Goal: Transaction & Acquisition: Purchase product/service

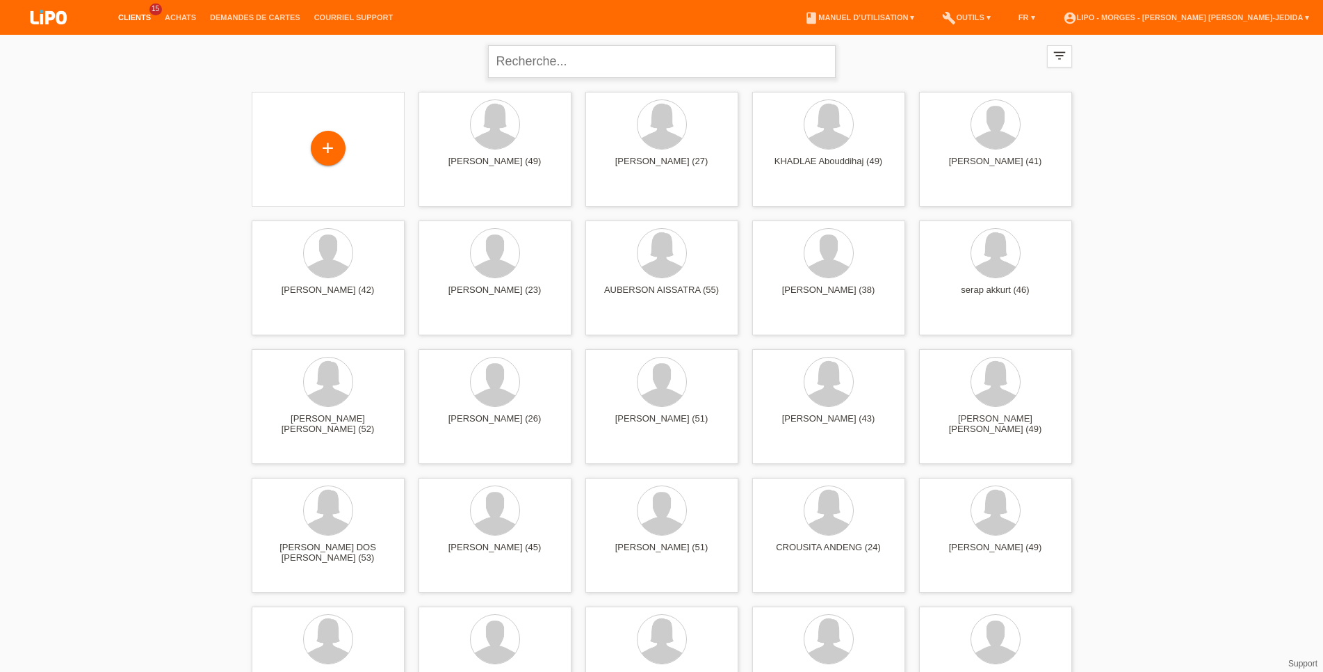
click at [523, 53] on input "text" at bounding box center [662, 61] width 348 height 33
type input "mout"
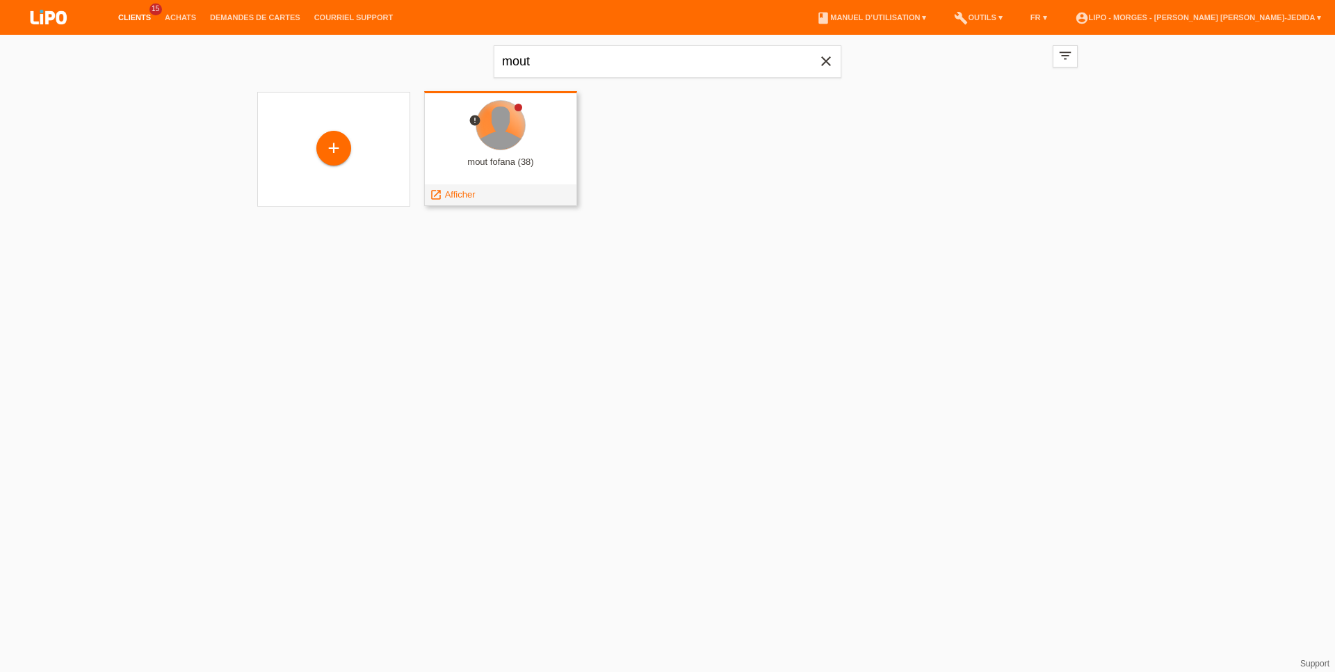
click at [495, 124] on div at bounding box center [500, 125] width 49 height 49
click at [458, 197] on span "Afficher" at bounding box center [460, 194] width 31 height 10
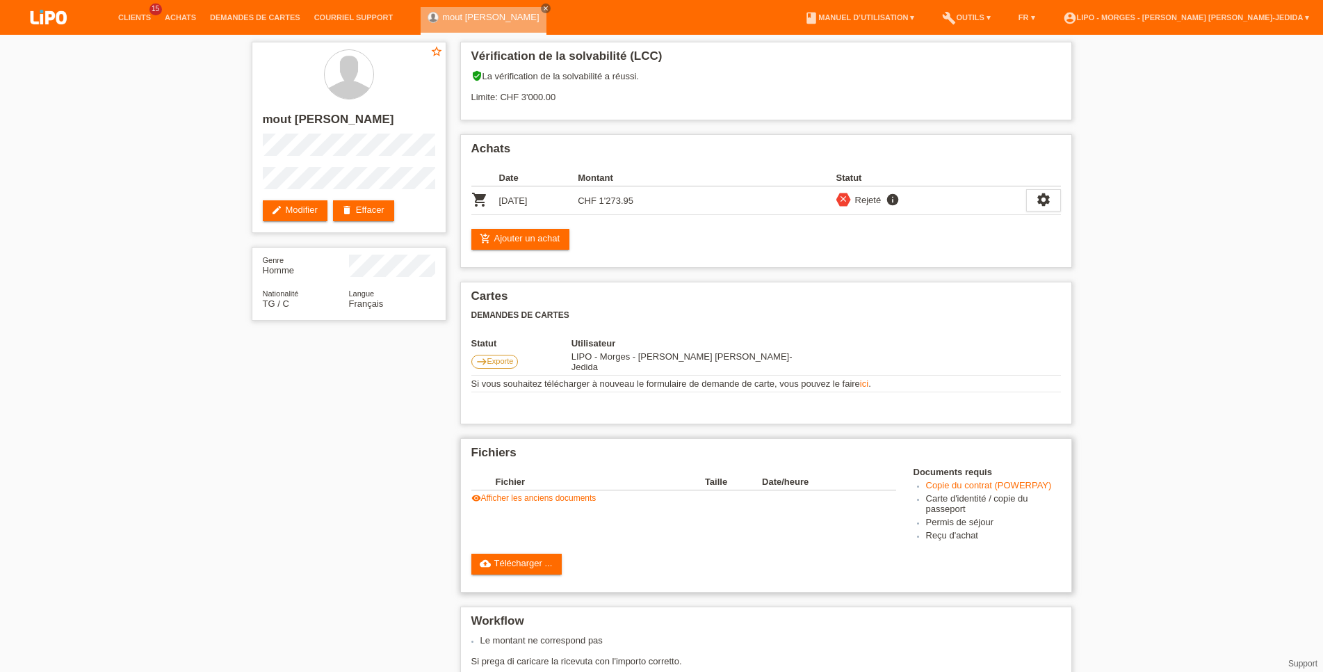
click at [528, 497] on link "visibility Afficher les anciens documents" at bounding box center [534, 498] width 125 height 10
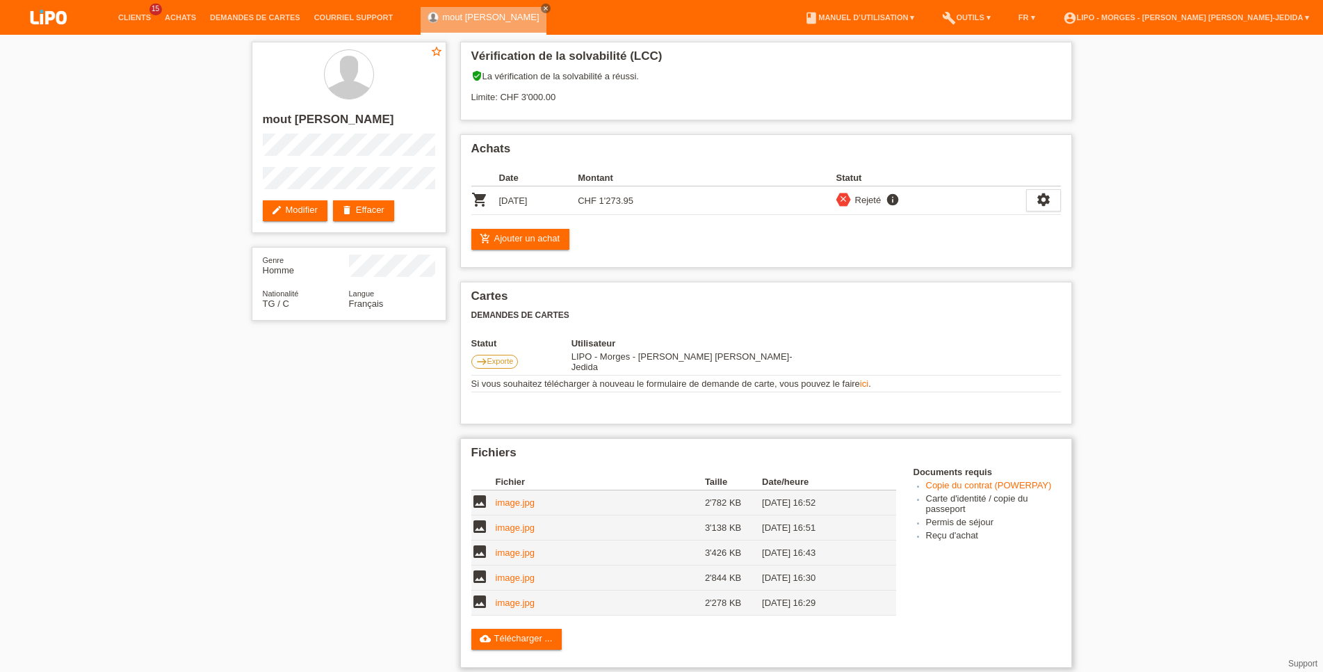
click at [517, 504] on link "image.jpg" at bounding box center [515, 502] width 39 height 10
click at [513, 601] on link "image.jpg" at bounding box center [515, 602] width 39 height 10
click at [328, 571] on div "star_border mout fofana edit Modifier delete Effacer Genre Homme Nationalité TG…" at bounding box center [662, 491] width 835 height 912
drag, startPoint x: 499, startPoint y: 241, endPoint x: 510, endPoint y: 253, distance: 16.2
click at [503, 245] on link "add_shopping_cart Ajouter un achat" at bounding box center [521, 239] width 99 height 21
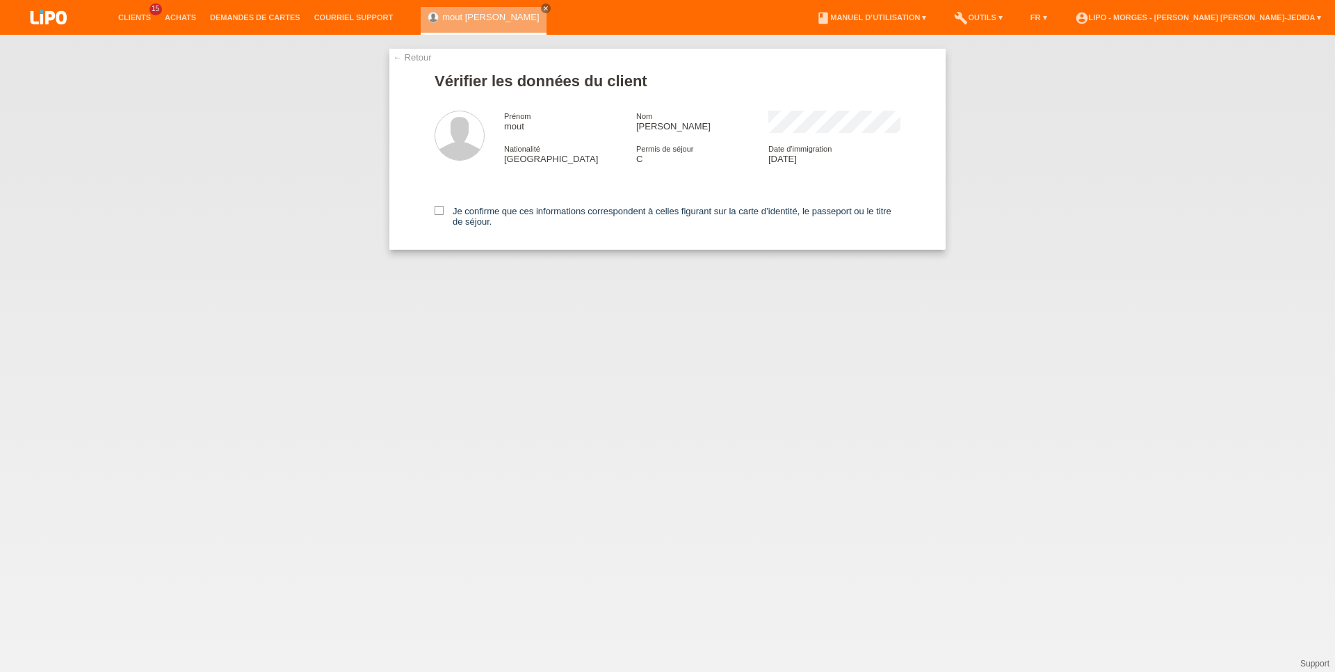
click at [436, 207] on div "Je confirme que ces informations correspondent à celles figurant sur la carte d…" at bounding box center [668, 214] width 466 height 72
click at [439, 211] on icon at bounding box center [439, 210] width 9 height 9
click at [439, 211] on input "Je confirme que ces informations correspondent à celles figurant sur la carte d…" at bounding box center [439, 210] width 9 height 9
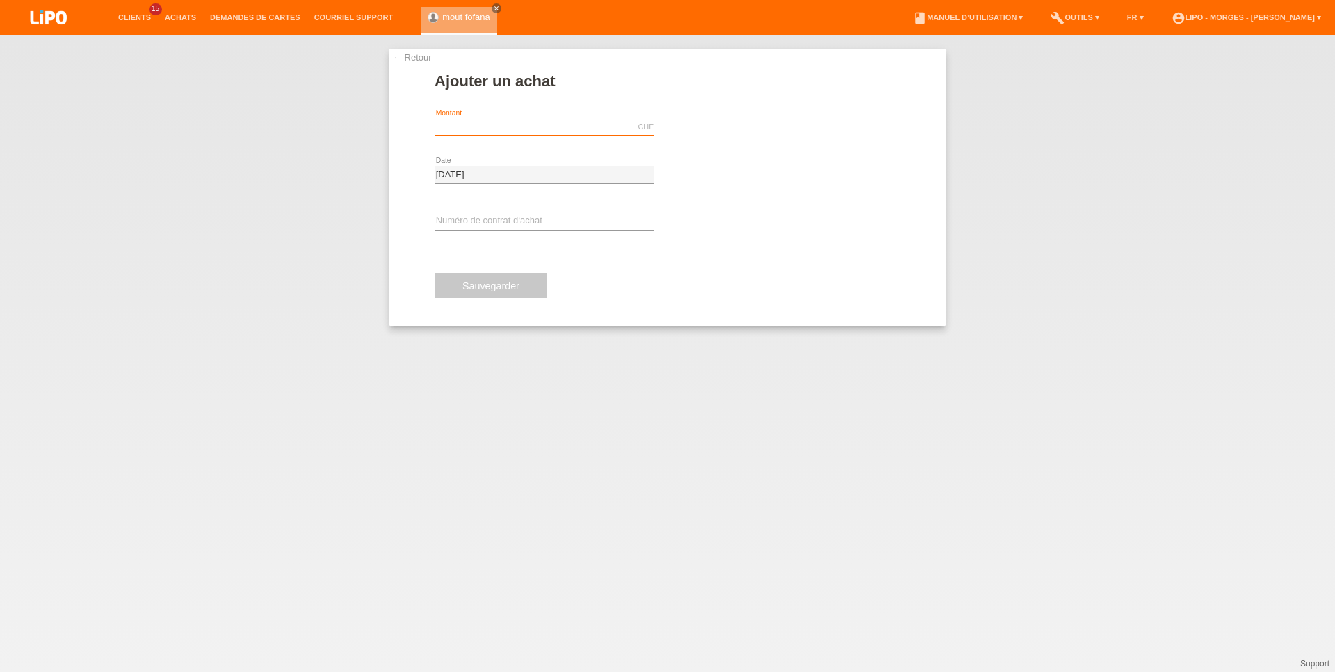
click at [488, 127] on input "text" at bounding box center [544, 126] width 219 height 17
click at [539, 120] on input "text" at bounding box center [544, 126] width 219 height 17
paste input "1228.95"
type input "1228.95"
click at [465, 211] on div "error Numéro de contrat d‘achat" at bounding box center [544, 221] width 219 height 47
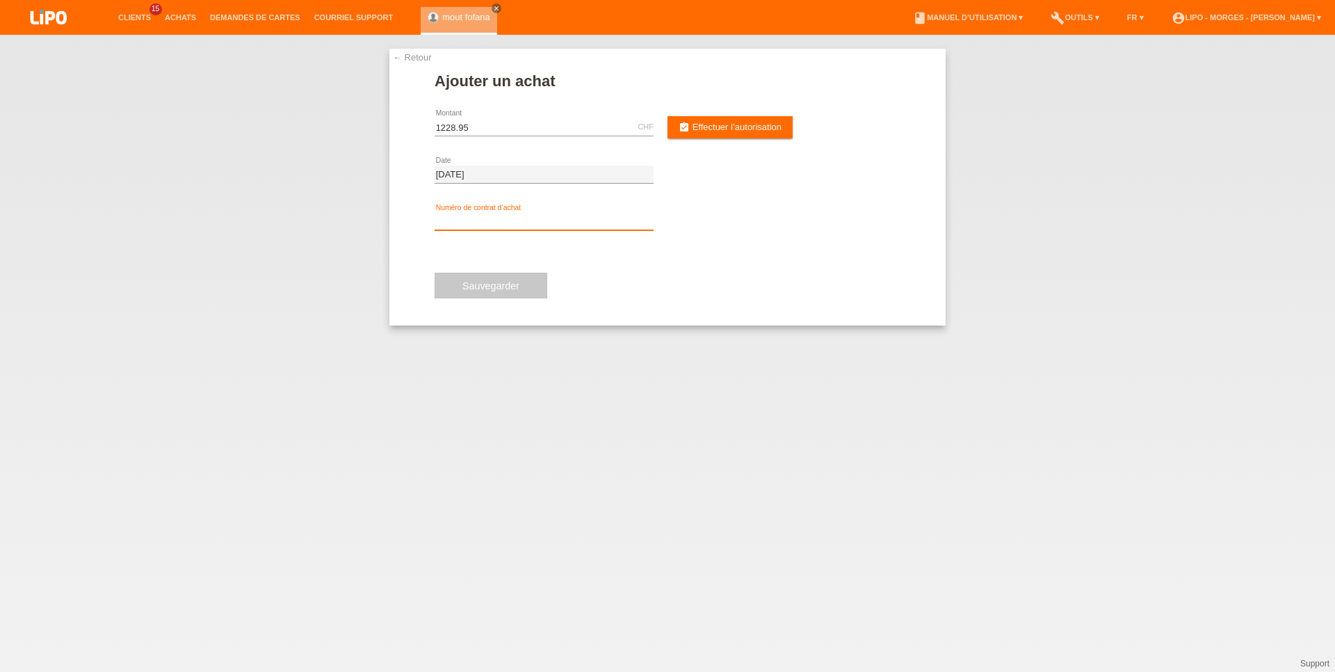
click at [469, 221] on input "text" at bounding box center [544, 221] width 219 height 17
click at [613, 225] on input "text" at bounding box center [544, 221] width 219 height 17
paste input "XU0D8Z"
type input "XU0D8Z"
click at [657, 279] on div "Sauvegarder" at bounding box center [668, 285] width 466 height 81
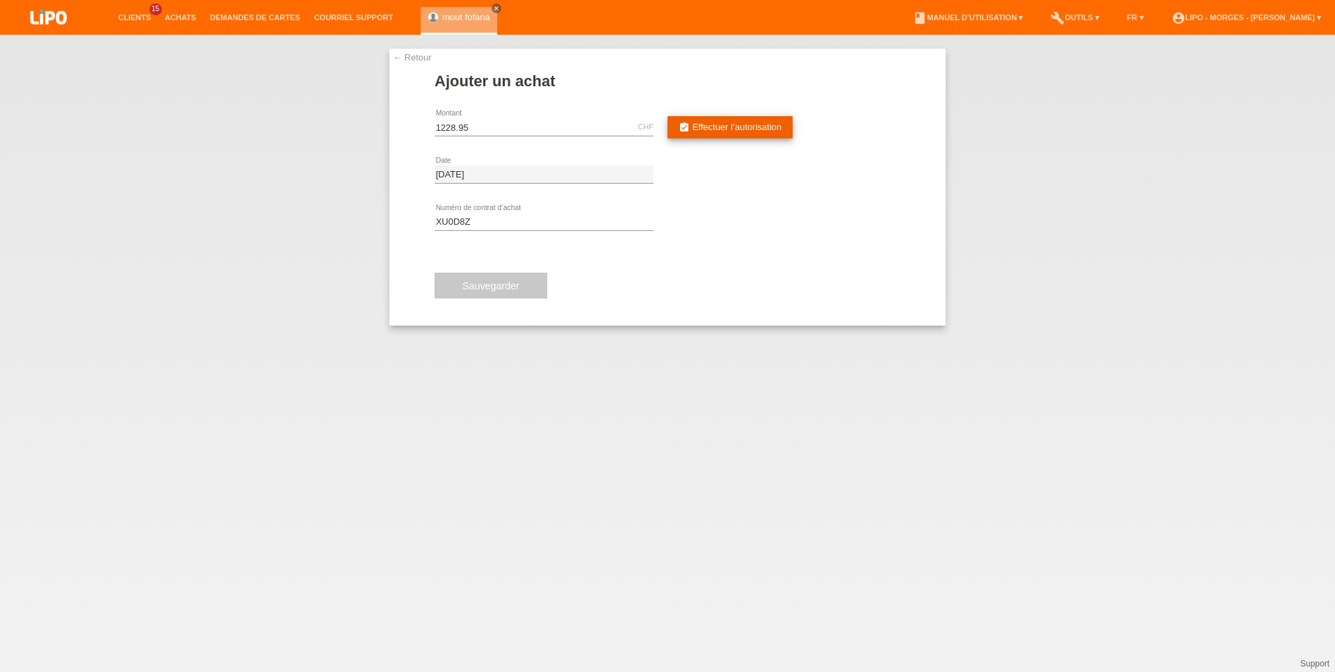
click at [704, 122] on link "assignment_turned_in Effectuer l’autorisation" at bounding box center [730, 127] width 125 height 22
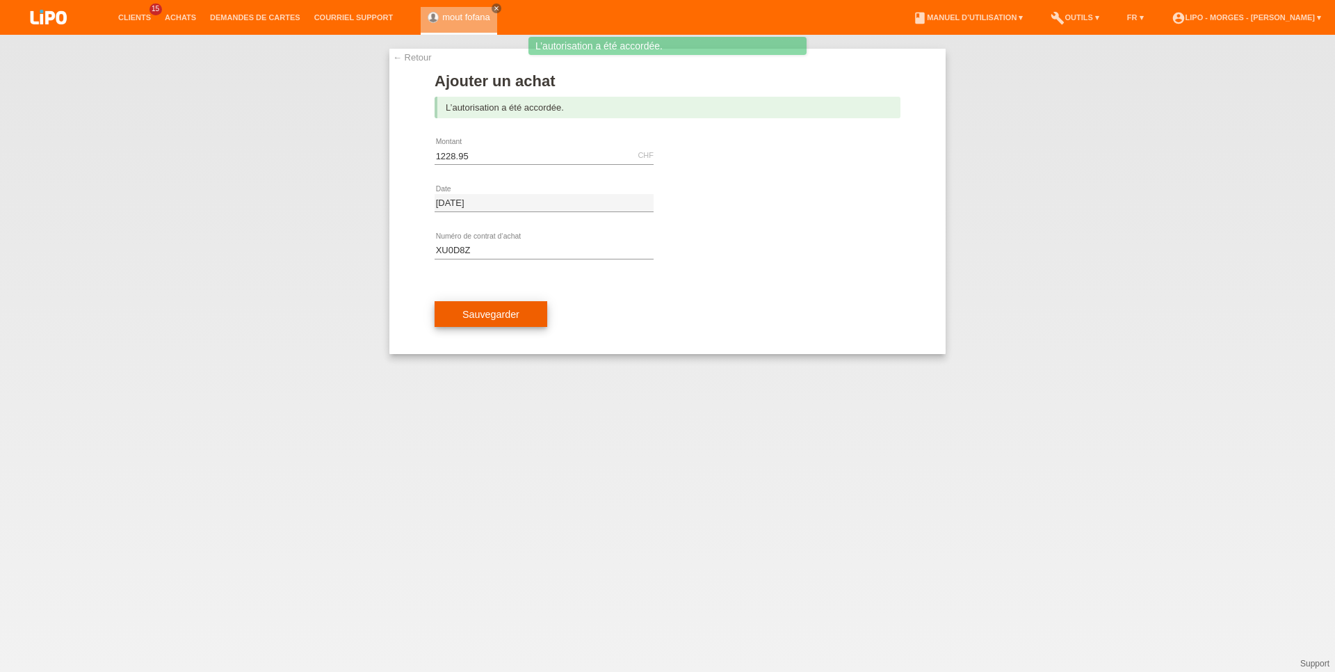
click at [513, 319] on span "Sauvegarder" at bounding box center [490, 314] width 57 height 11
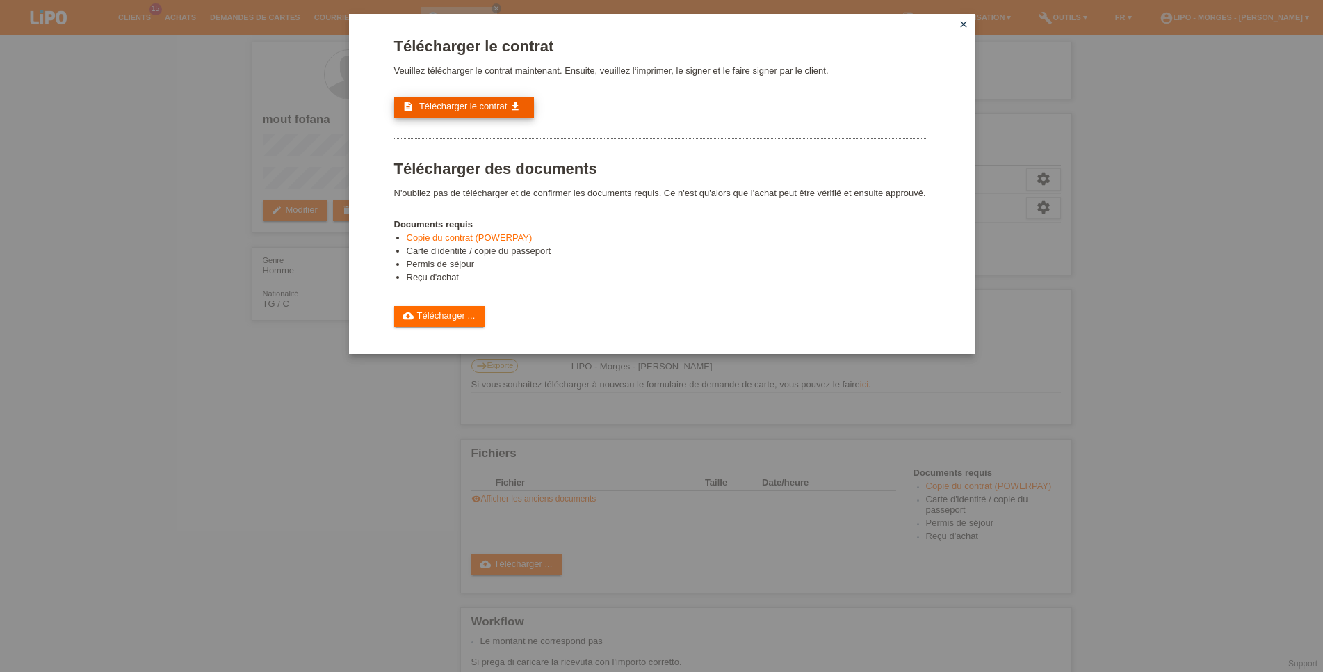
click at [455, 106] on span "Télécharger le contrat" at bounding box center [463, 106] width 88 height 10
